Goal: Task Accomplishment & Management: Use online tool/utility

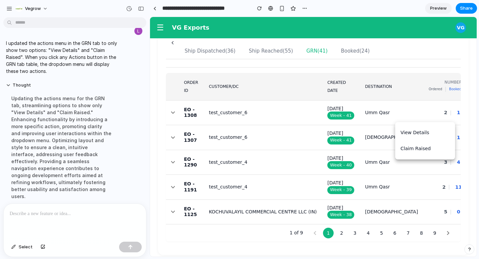
scroll to position [0, 67]
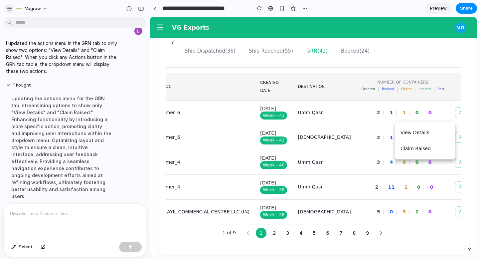
click at [9, 7] on div "button" at bounding box center [9, 9] width 6 height 6
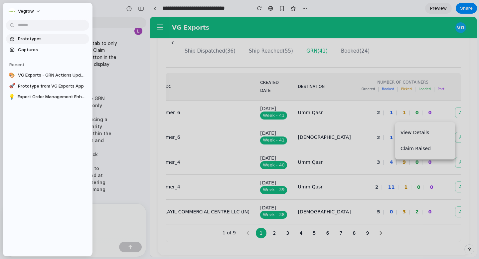
click at [31, 41] on span "Prototypes" at bounding box center [52, 39] width 69 height 7
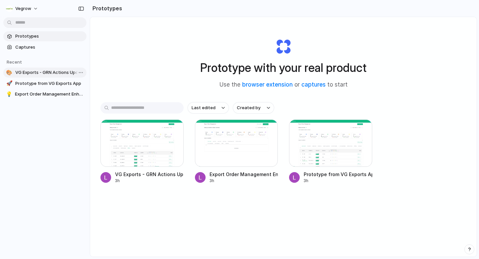
click at [48, 77] on link "🎨 VG Exports - GRN Actions Update" at bounding box center [44, 73] width 83 height 10
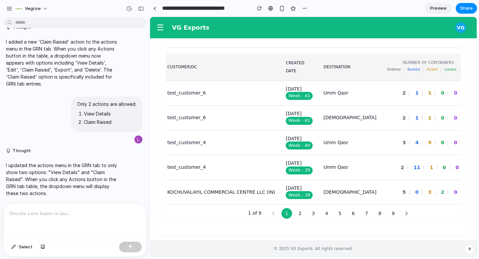
scroll to position [0, 67]
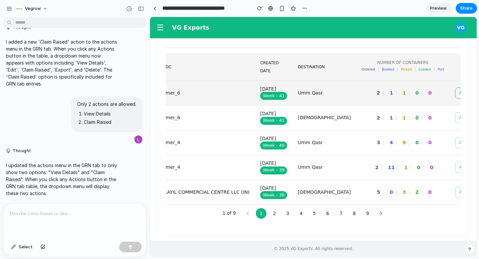
click at [455, 89] on button "Actions" at bounding box center [471, 93] width 33 height 11
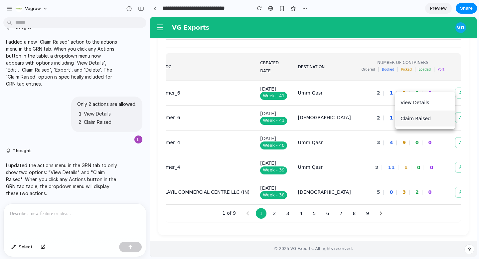
click at [413, 119] on li "Claim Raised" at bounding box center [425, 118] width 60 height 16
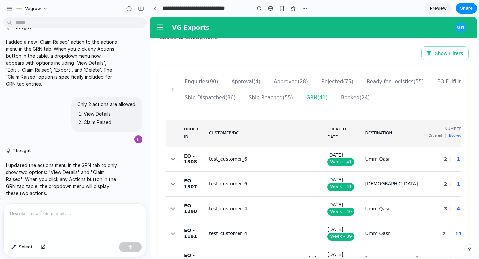
scroll to position [195, 0]
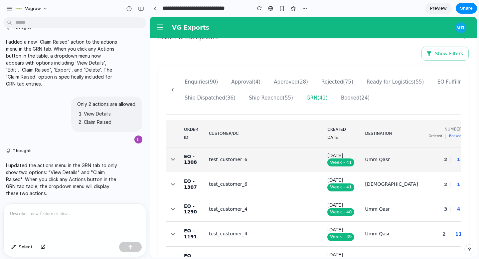
click at [173, 160] on icon "button" at bounding box center [173, 159] width 8 height 8
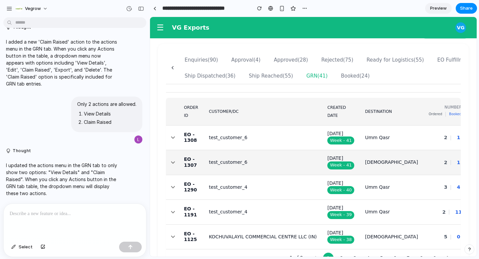
scroll to position [219, 0]
